Goal: Book appointment/travel/reservation

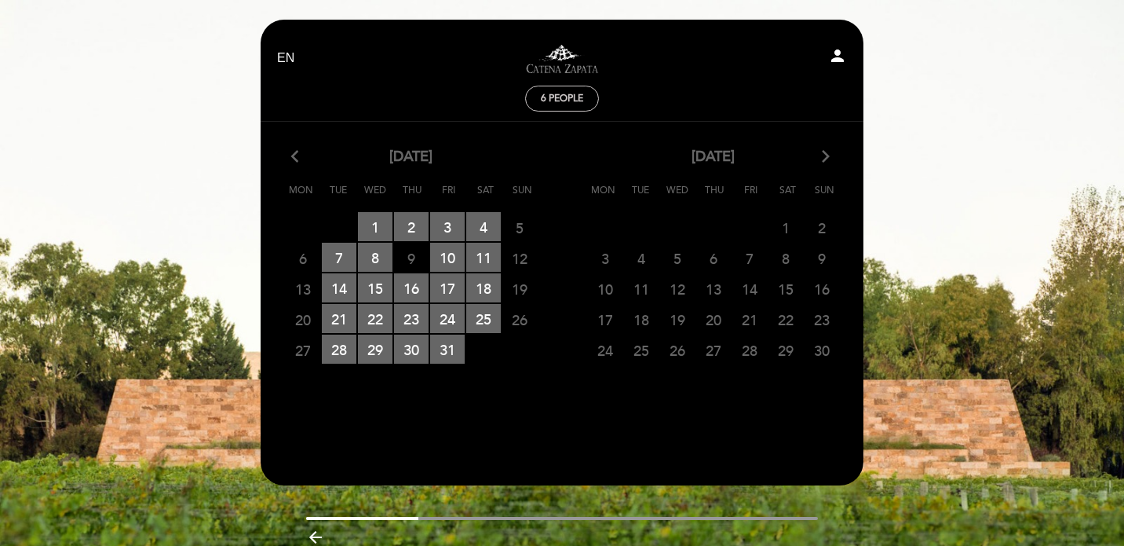
click at [294, 154] on icon "arrow_back_ios" at bounding box center [298, 157] width 14 height 20
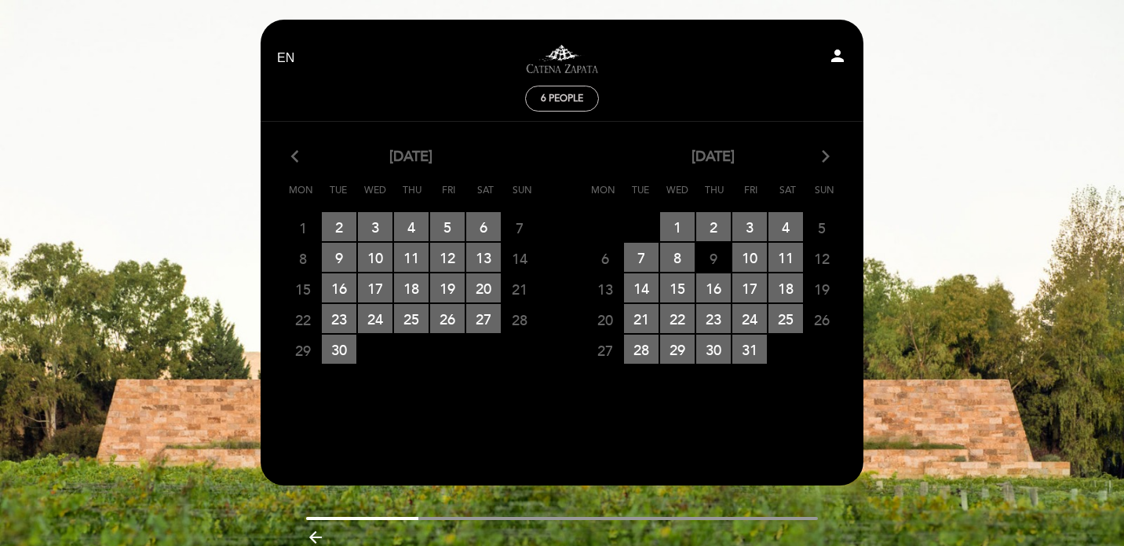
click at [824, 160] on icon "arrow_forward_ios" at bounding box center [826, 157] width 14 height 20
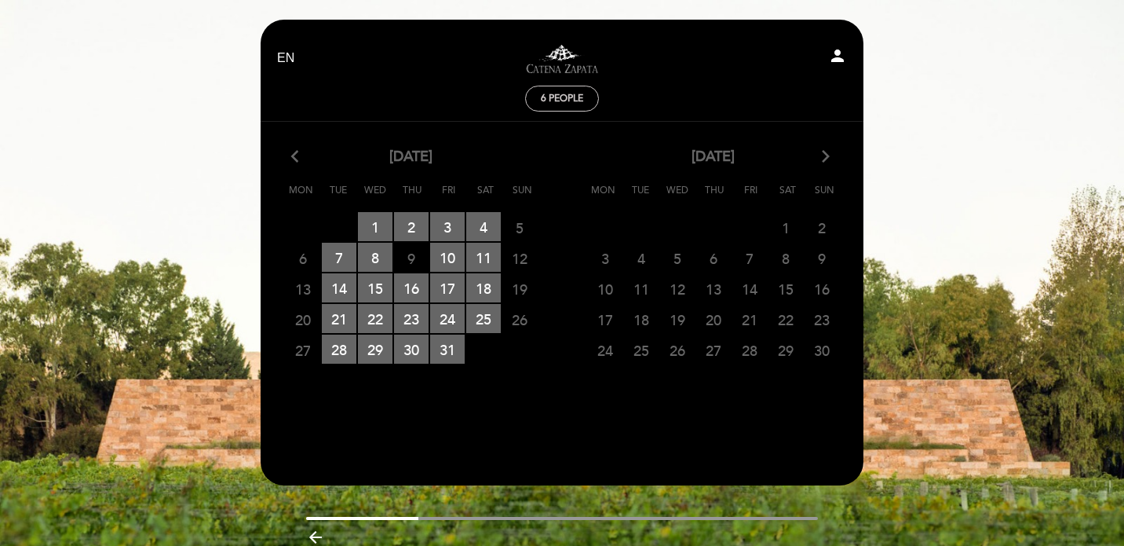
click at [762, 367] on calendar-double "arrow_back_ios [DATE] arrow_forward_ios Mon Tue Wed Thu Fri Sat Sun 29 30 RESER…" at bounding box center [562, 288] width 605 height 283
click at [577, 101] on span "6 people" at bounding box center [562, 99] width 42 height 12
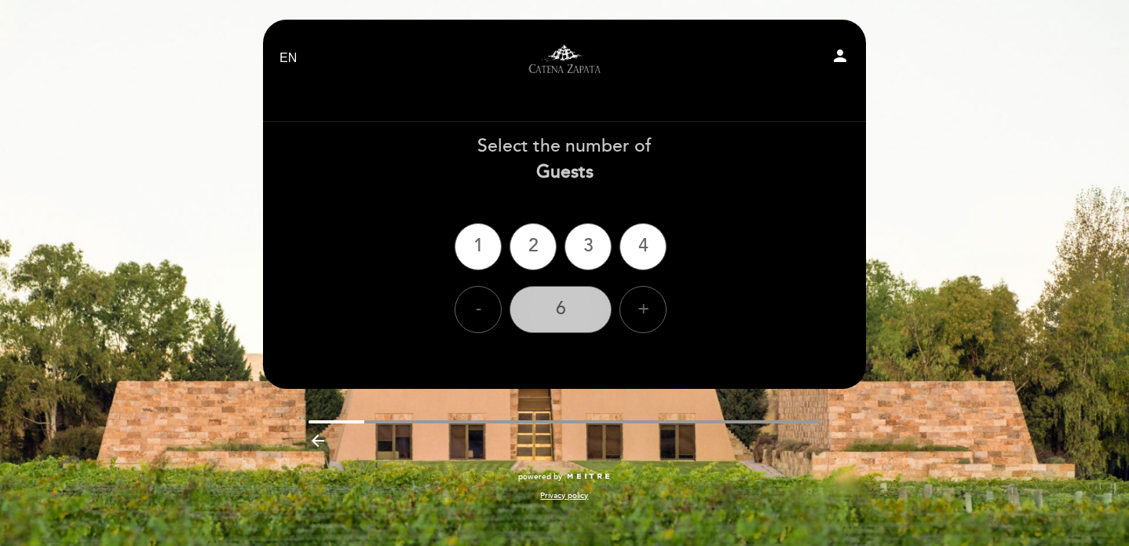
click at [555, 313] on div "6" at bounding box center [561, 309] width 102 height 47
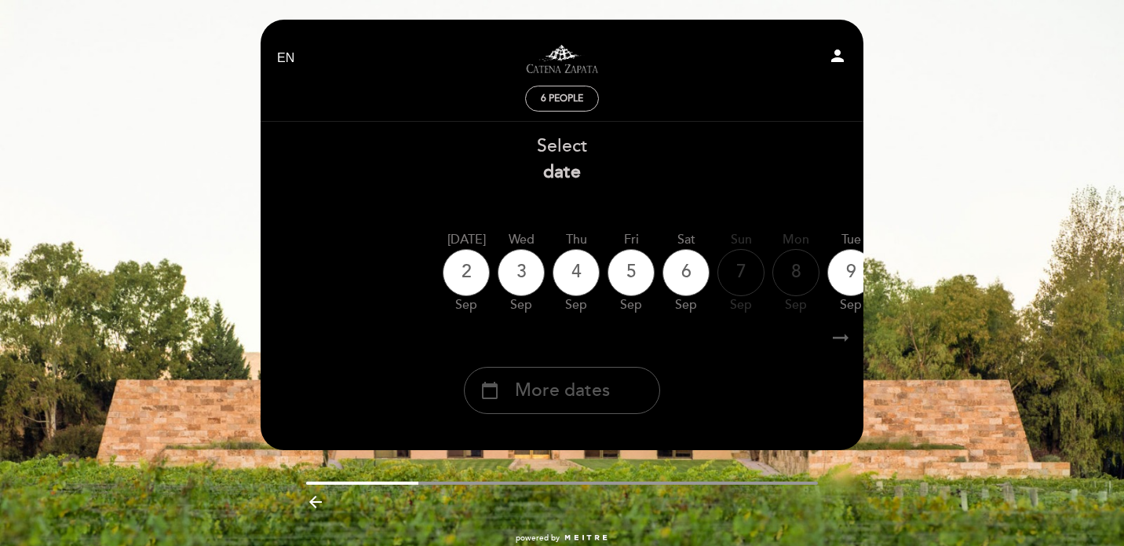
click at [598, 393] on span "More dates" at bounding box center [562, 391] width 95 height 26
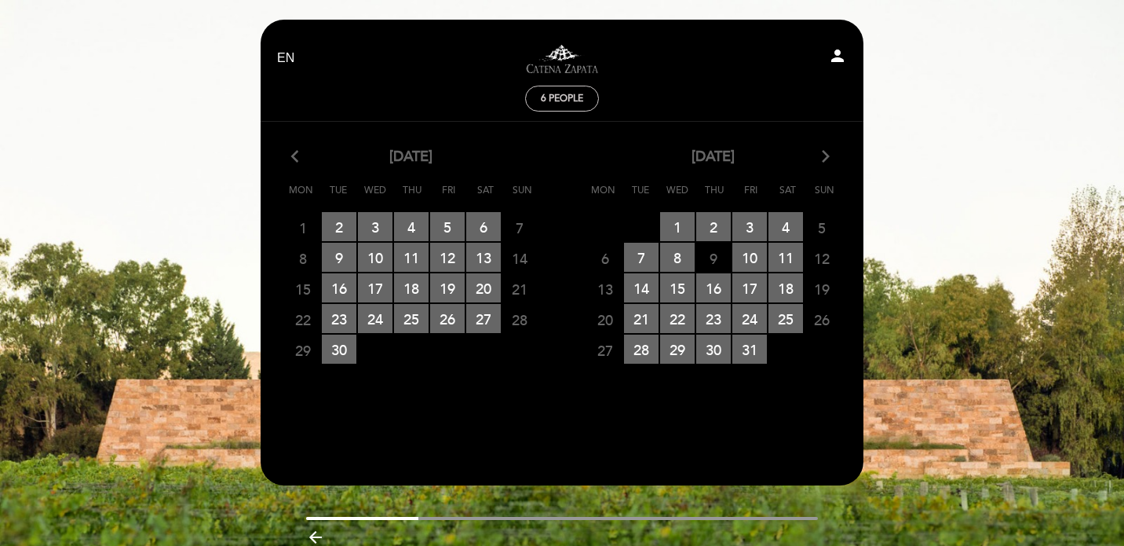
click at [828, 157] on icon "arrow_forward_ios" at bounding box center [826, 157] width 14 height 20
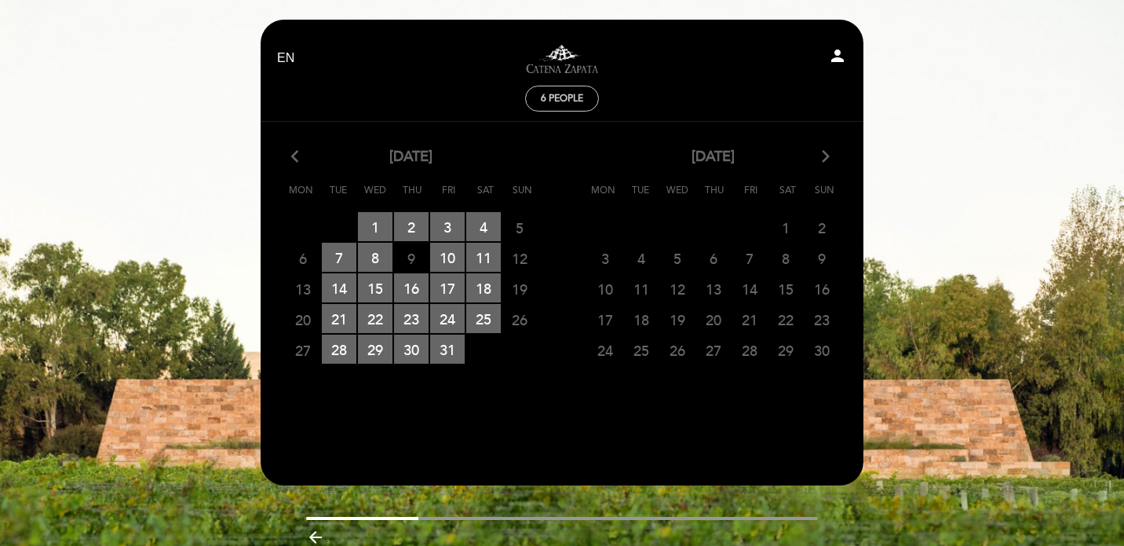
click at [756, 343] on span "28" at bounding box center [750, 349] width 35 height 29
